Goal: Participate in discussion

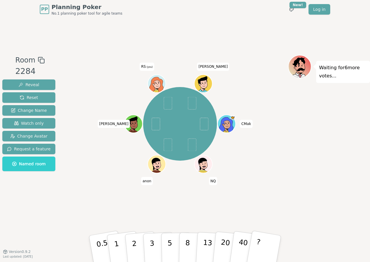
click at [245, 36] on div "Room 2284 Reveal Reset Change Name Watch only Change Avatar Request a feature N…" at bounding box center [185, 135] width 370 height 233
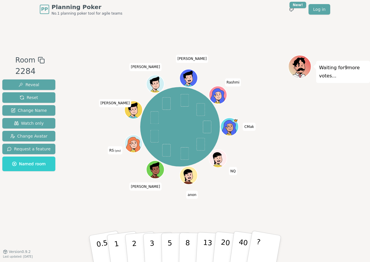
click at [334, 127] on div "Waiting for 9 more votes..." at bounding box center [329, 135] width 82 height 161
click at [308, 130] on div "Waiting for 9 more votes..." at bounding box center [329, 135] width 82 height 161
click at [333, 184] on div "Waiting for 9 more votes..." at bounding box center [329, 135] width 82 height 161
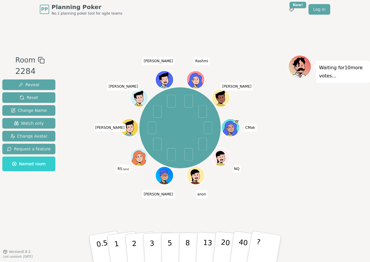
click at [315, 170] on div "Waiting for 10 more votes..." at bounding box center [329, 135] width 82 height 161
click at [300, 183] on div "Waiting for 10 more votes..." at bounding box center [329, 135] width 82 height 161
click at [134, 254] on p "2" at bounding box center [135, 250] width 8 height 32
click at [289, 187] on div "Waiting for 10 more votes..." at bounding box center [329, 135] width 82 height 161
click at [151, 250] on p "3" at bounding box center [152, 250] width 6 height 32
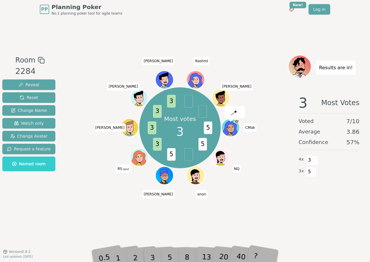
click at [166, 258] on div "3" at bounding box center [158, 248] width 19 height 21
click at [168, 260] on div "PP Planning Poker No.1 planning poker tool for agile teams Toggle theme New! Lo…" at bounding box center [185, 131] width 370 height 262
click at [169, 259] on div "5" at bounding box center [176, 249] width 18 height 21
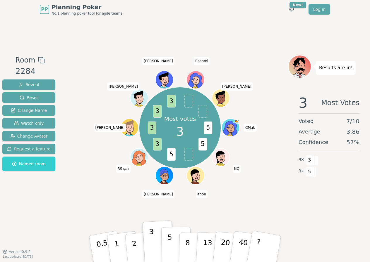
click at [170, 257] on p "5" at bounding box center [169, 249] width 5 height 32
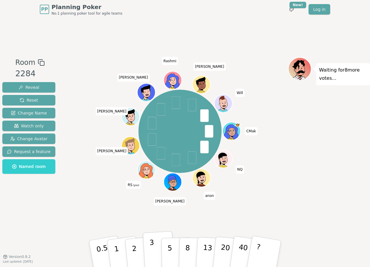
click at [152, 254] on p "3" at bounding box center [152, 255] width 6 height 32
click at [316, 186] on div "Waiting for 7 more votes..." at bounding box center [329, 137] width 82 height 161
click at [131, 252] on button "2" at bounding box center [140, 254] width 33 height 47
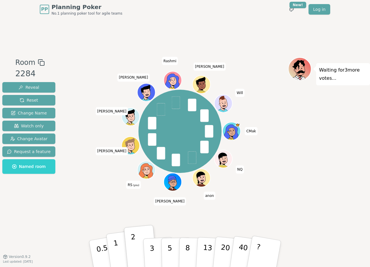
click at [120, 258] on button "1" at bounding box center [123, 254] width 35 height 47
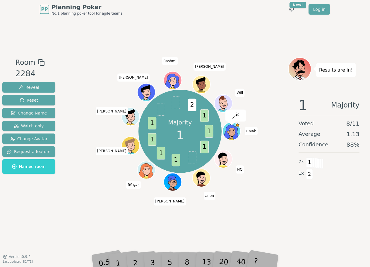
click at [93, 194] on div "Majority 1 1 1 1 1 1 1 2 1 CMak NQ anon [PERSON_NAME] (you) [PERSON_NAME] [PERS…" at bounding box center [180, 131] width 216 height 127
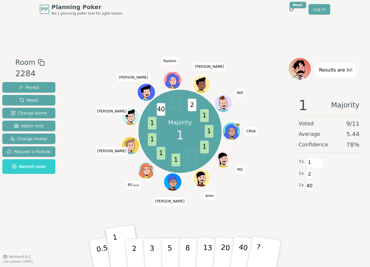
click at [94, 193] on div "Majority 1 1 1 1 1 1 1 40 2 1 CMak NQ anon [PERSON_NAME] (you) [PERSON_NAME] [P…" at bounding box center [180, 131] width 216 height 127
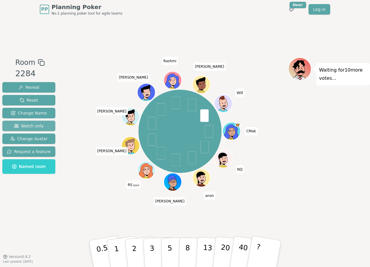
click at [37, 130] on button "Watch only" at bounding box center [28, 126] width 53 height 11
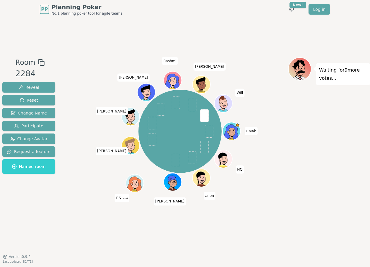
click at [42, 233] on div "Room 2284 Reveal Reset Change Name Participate Change Avatar Request a feature …" at bounding box center [185, 138] width 370 height 238
